Goal: Go to known website: Access a specific website the user already knows

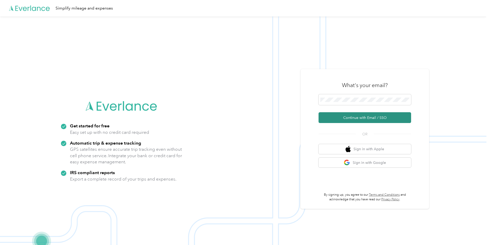
click at [341, 117] on button "Continue with Email / SSO" at bounding box center [365, 117] width 93 height 11
